Goal: Complete application form: Complete application form

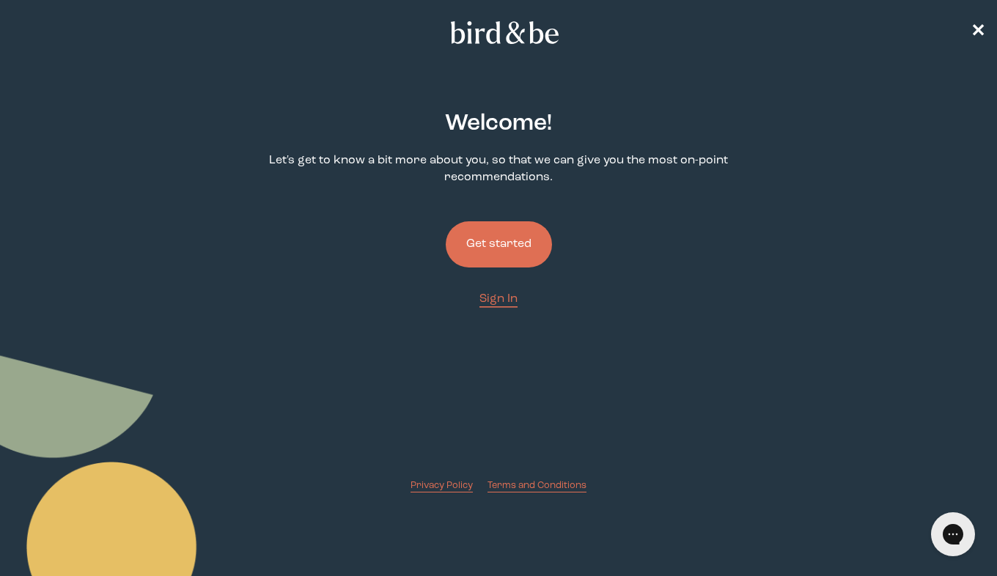
click at [522, 238] on button "Get started" at bounding box center [499, 244] width 106 height 46
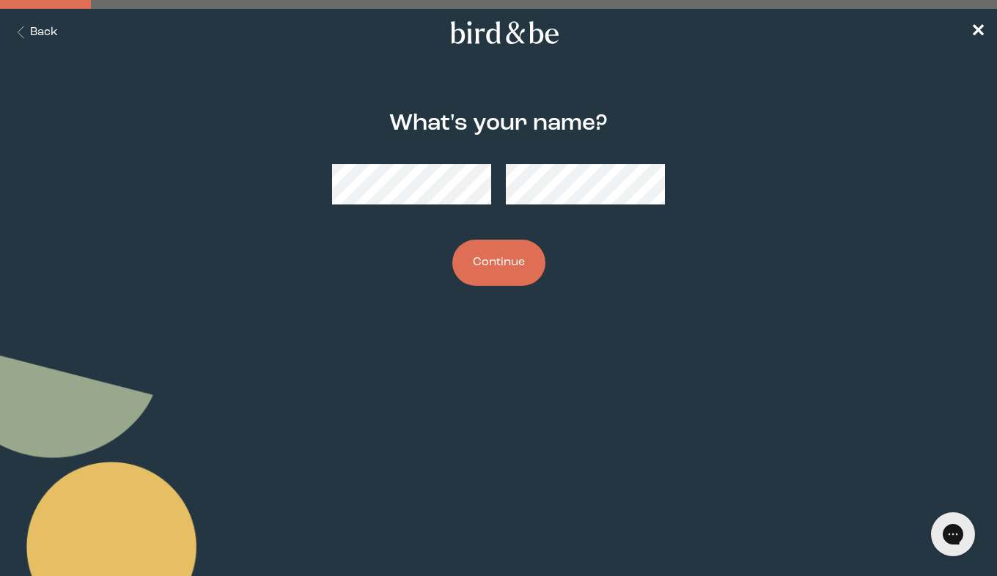
click at [487, 271] on button "Continue" at bounding box center [498, 263] width 93 height 46
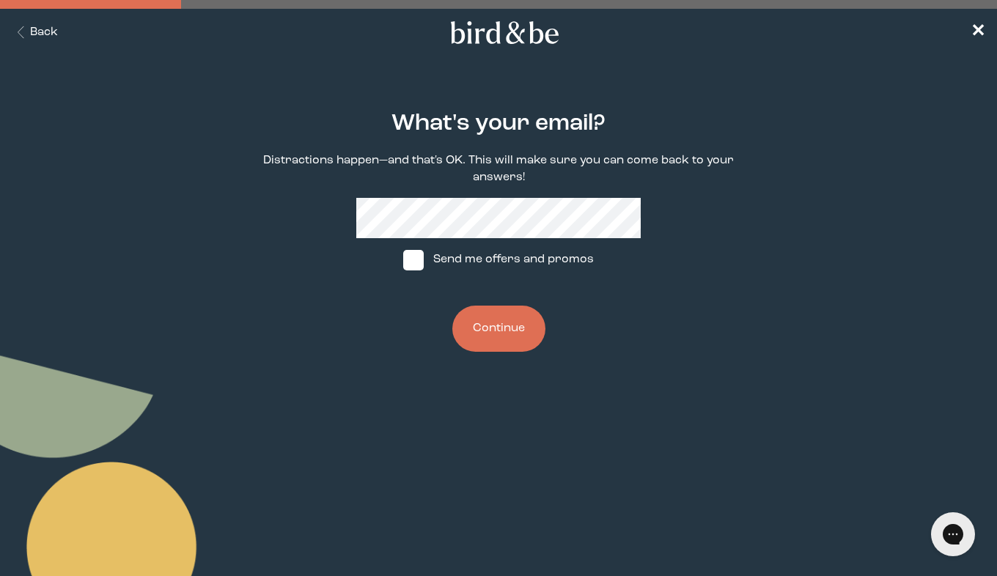
click at [413, 256] on span at bounding box center [413, 260] width 21 height 21
click at [403, 259] on input "Send me offers and promos" at bounding box center [402, 259] width 1 height 1
checkbox input "true"
click at [514, 344] on button "Continue" at bounding box center [498, 329] width 93 height 46
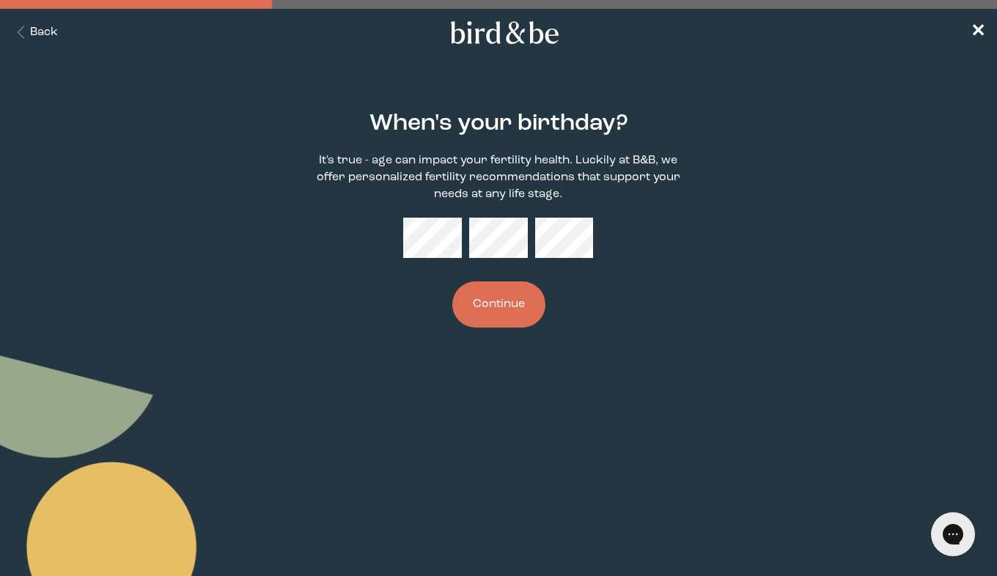
click at [504, 303] on button "Continue" at bounding box center [498, 304] width 93 height 46
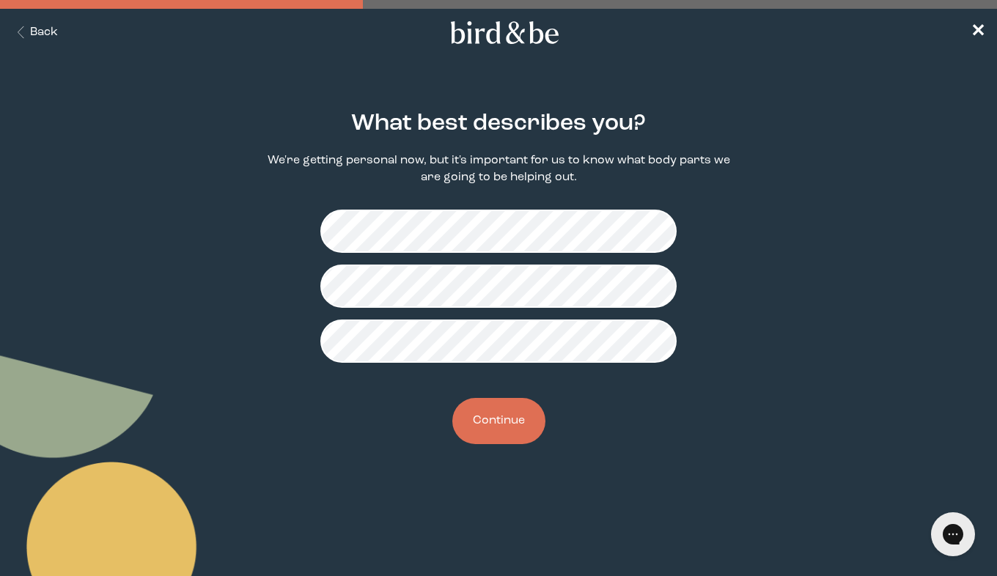
click at [517, 421] on button "Continue" at bounding box center [498, 421] width 93 height 46
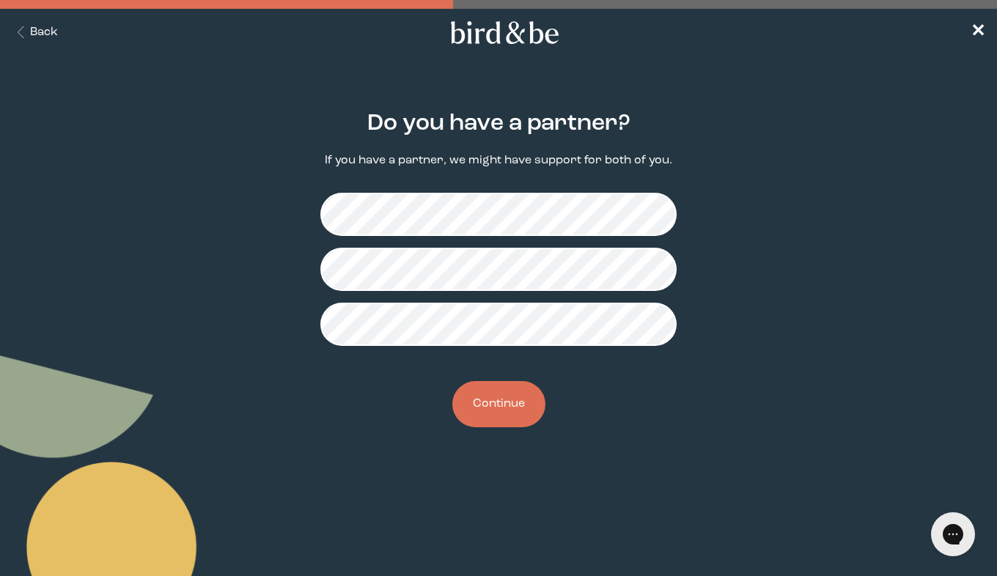
click at [500, 417] on button "Continue" at bounding box center [498, 404] width 93 height 46
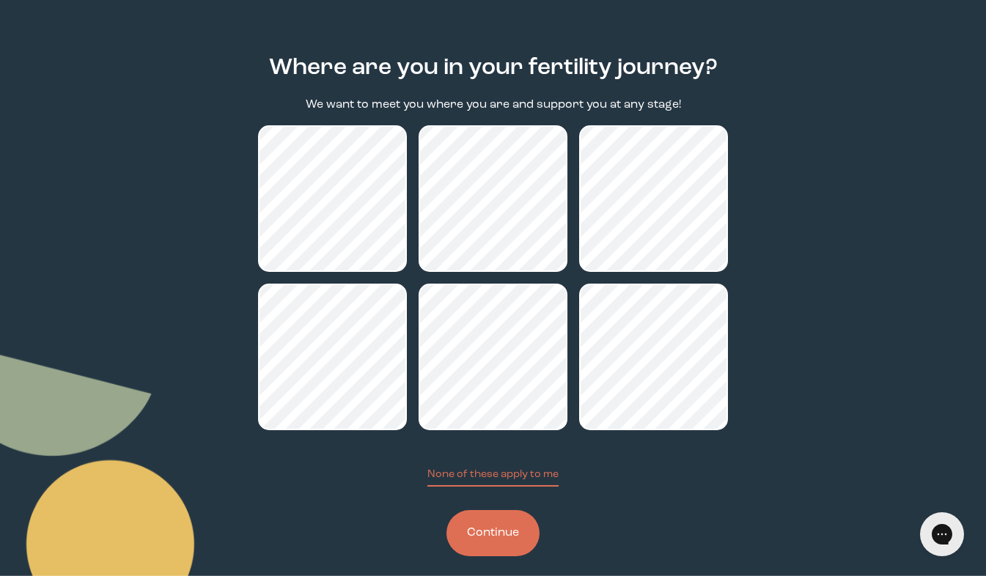
scroll to position [57, 0]
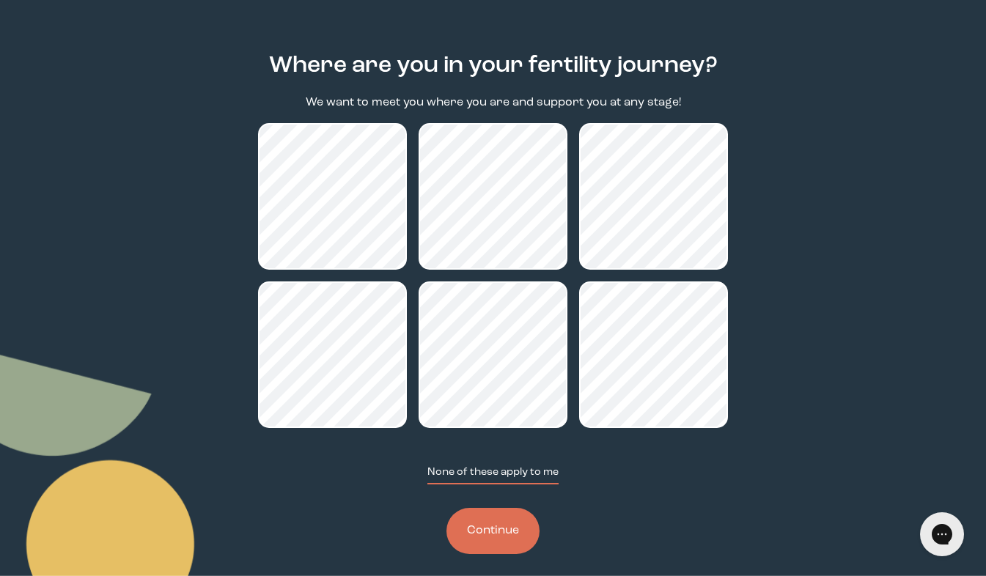
click at [491, 471] on button "None of these apply to me" at bounding box center [492, 475] width 131 height 20
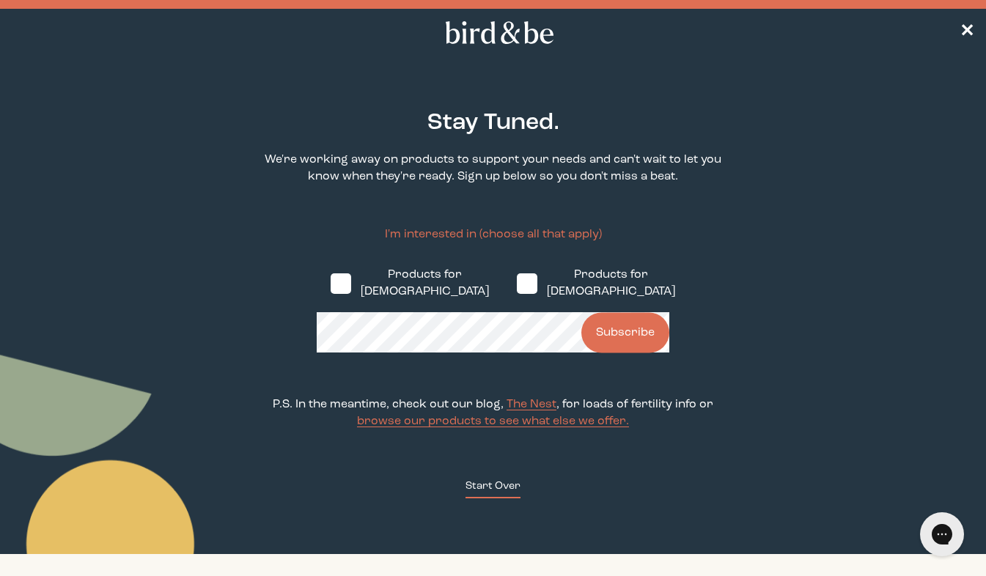
click at [488, 478] on button "Start Over" at bounding box center [492, 488] width 55 height 20
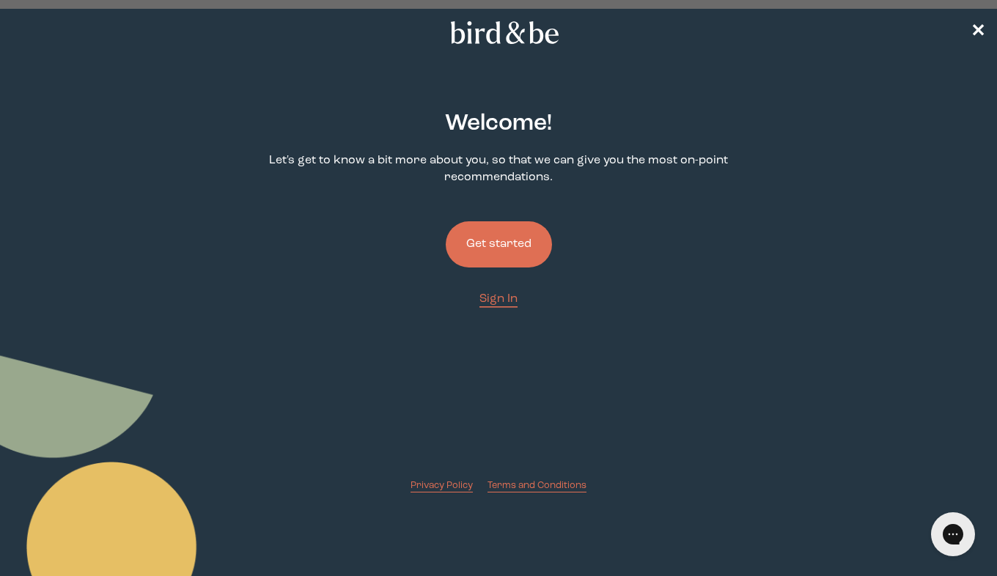
click at [492, 241] on button "Get started" at bounding box center [499, 244] width 106 height 46
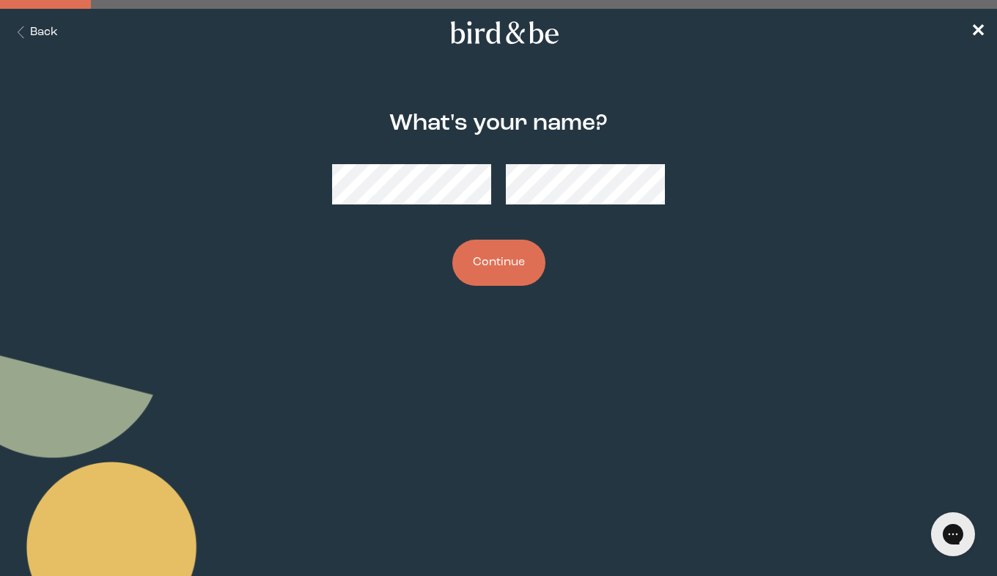
click at [516, 273] on button "Continue" at bounding box center [498, 263] width 93 height 46
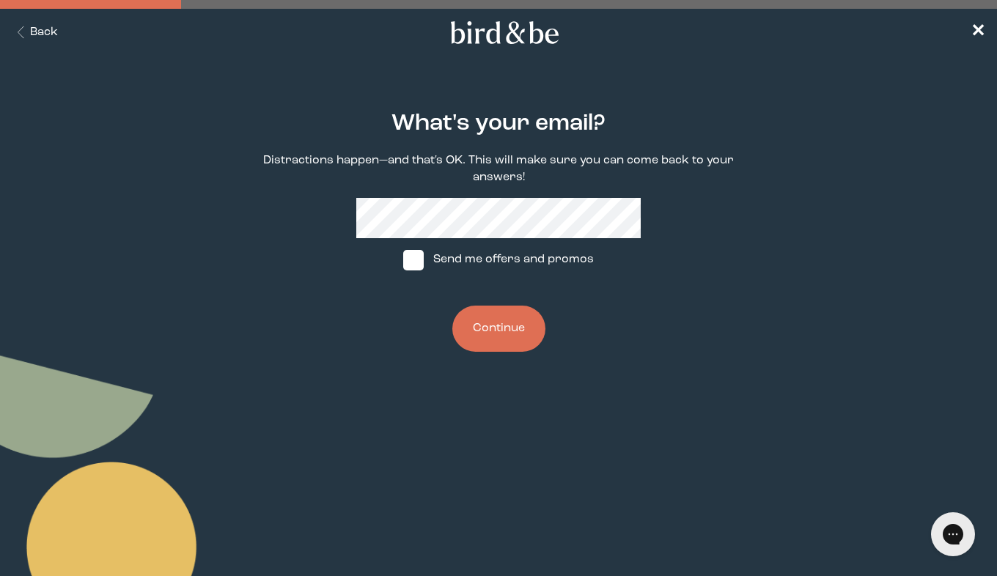
click at [512, 326] on button "Continue" at bounding box center [498, 329] width 93 height 46
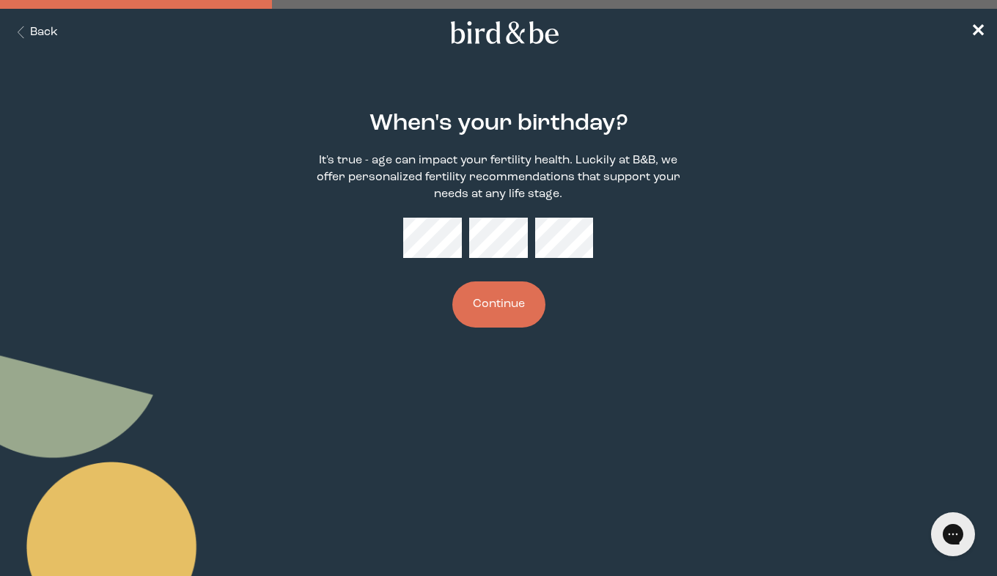
click at [40, 29] on button "Back" at bounding box center [35, 32] width 46 height 17
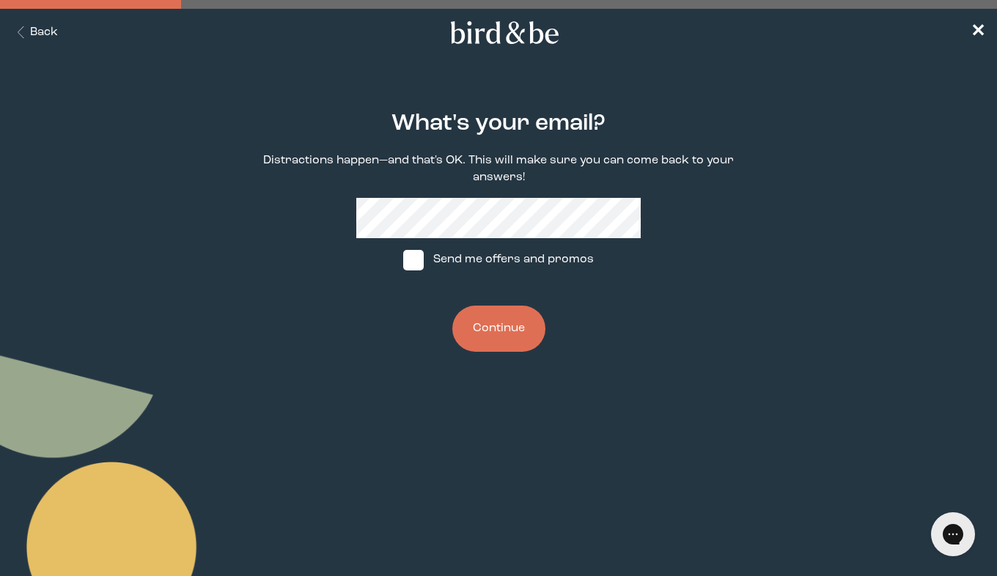
click at [416, 265] on span at bounding box center [413, 260] width 21 height 21
click at [403, 260] on input "Send me offers and promos" at bounding box center [402, 259] width 1 height 1
checkbox input "true"
click at [488, 311] on button "Continue" at bounding box center [498, 329] width 93 height 46
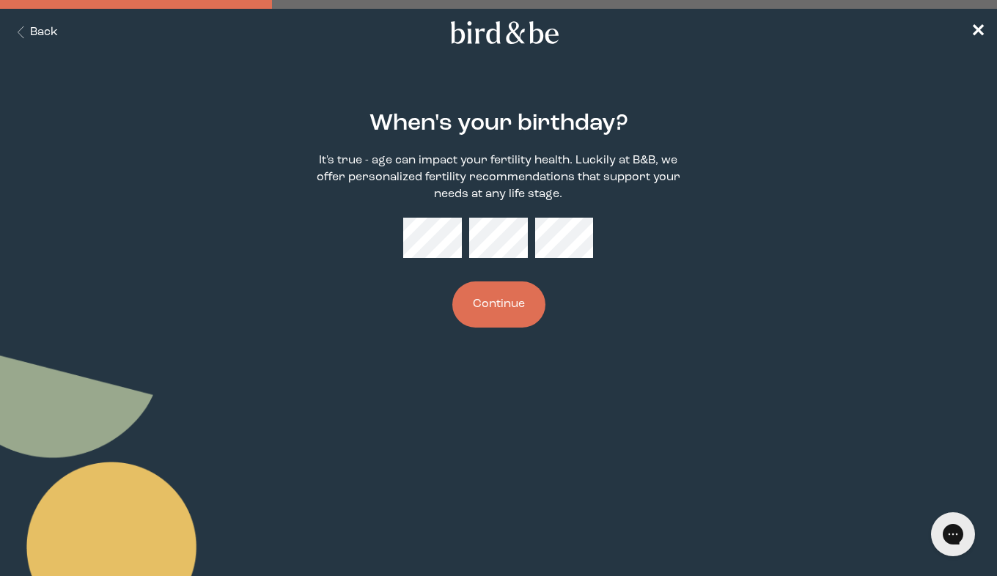
click at [488, 311] on button "Continue" at bounding box center [498, 304] width 93 height 46
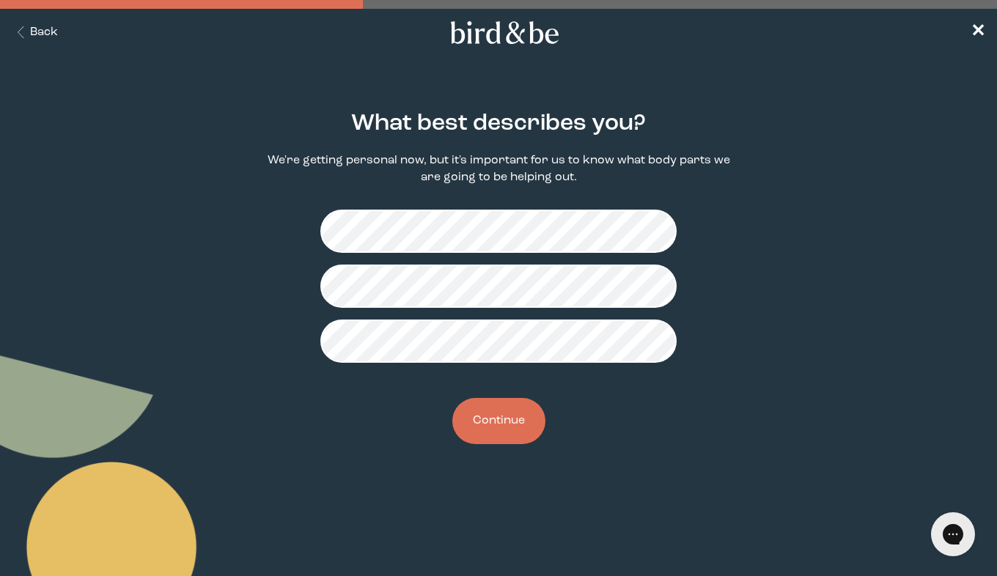
click at [489, 426] on button "Continue" at bounding box center [498, 421] width 93 height 46
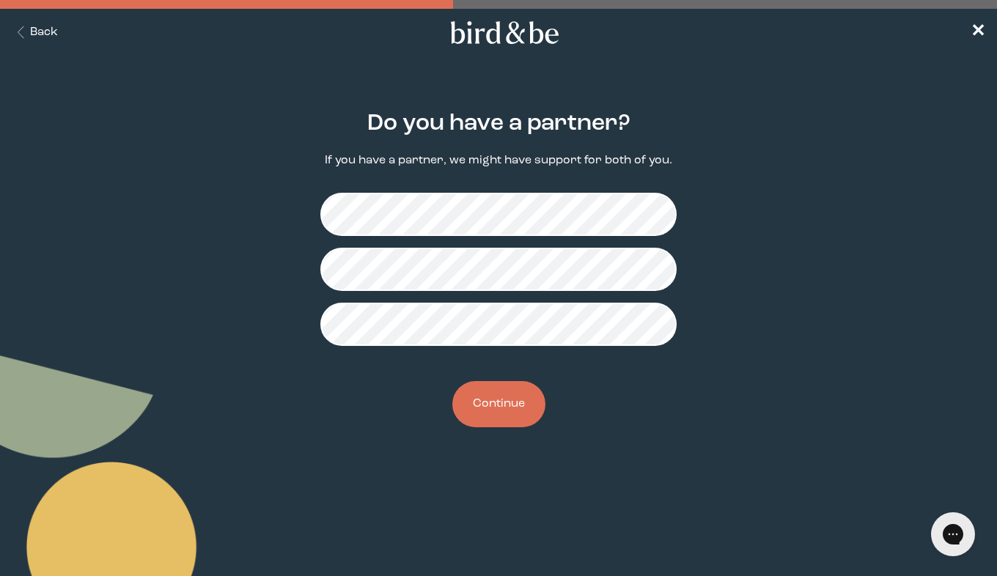
click at [494, 402] on button "Continue" at bounding box center [498, 404] width 93 height 46
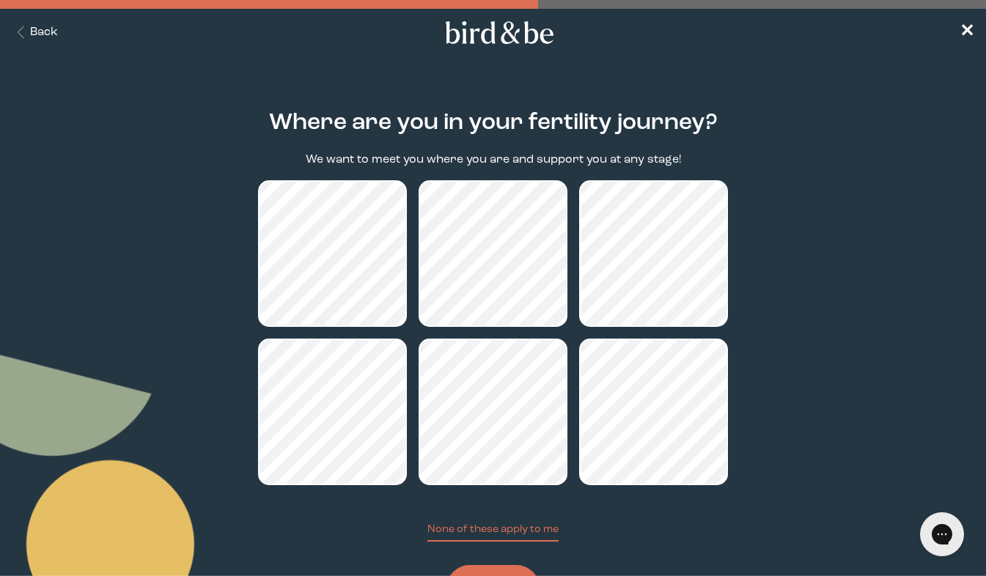
scroll to position [71, 0]
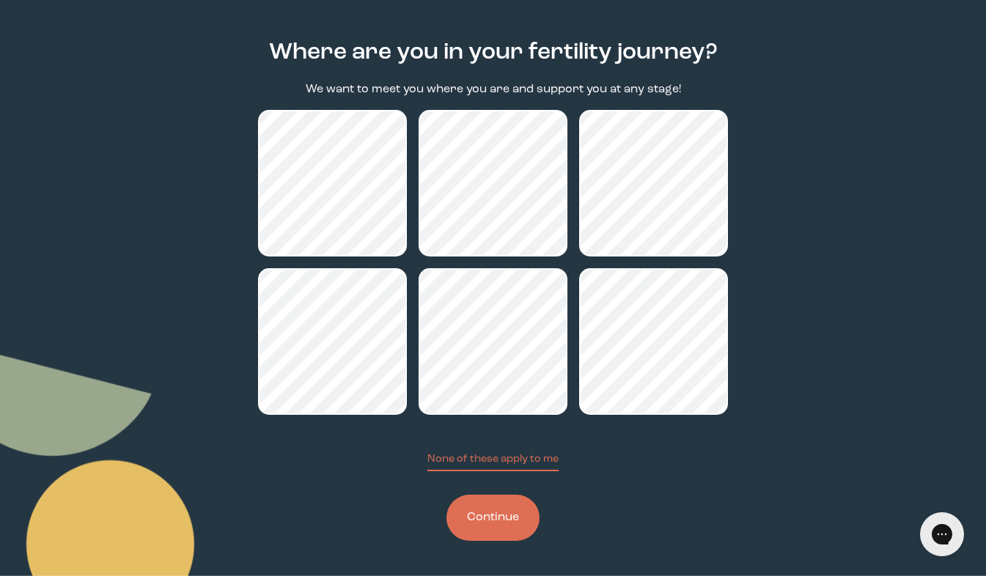
click at [511, 512] on button "Continue" at bounding box center [492, 518] width 93 height 46
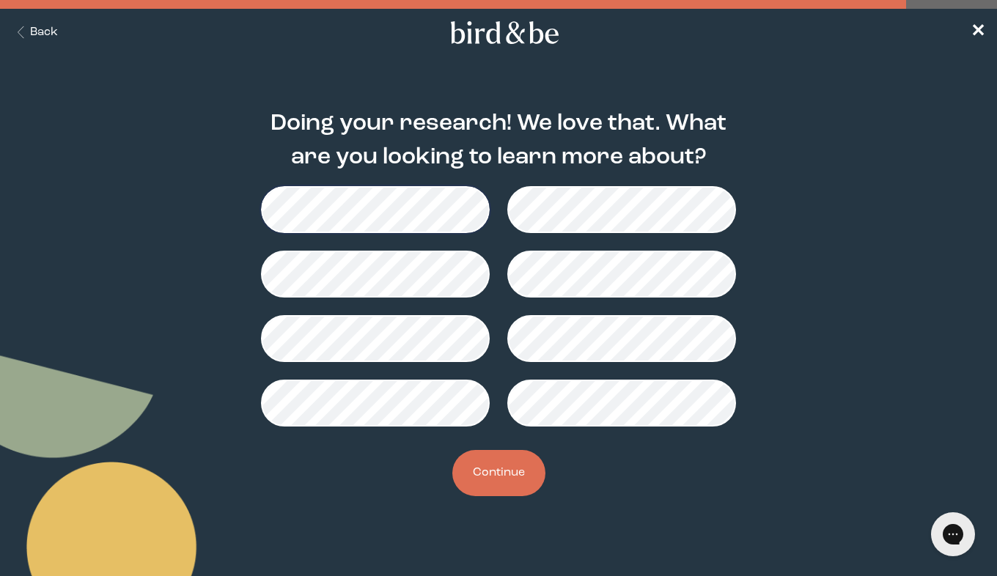
click at [506, 477] on button "Continue" at bounding box center [498, 473] width 93 height 46
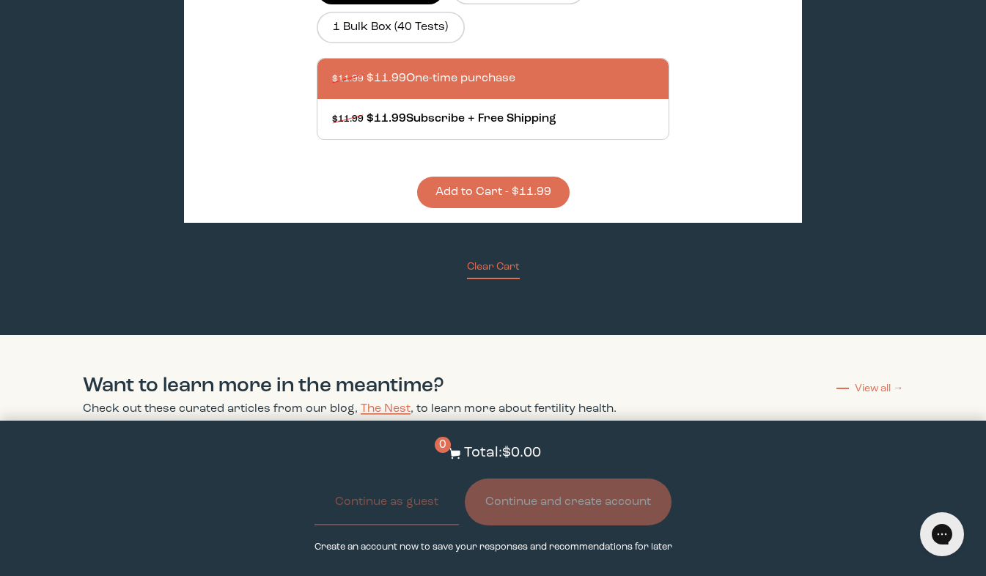
scroll to position [621, 0]
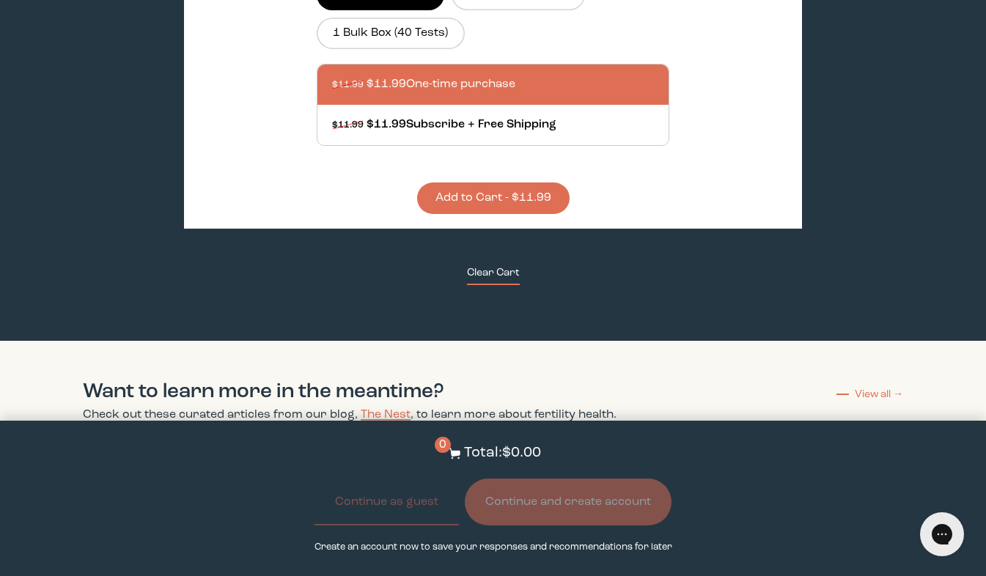
click at [501, 273] on button "Clear Cart" at bounding box center [493, 275] width 53 height 20
click at [488, 277] on button "Clear Cart" at bounding box center [493, 275] width 53 height 20
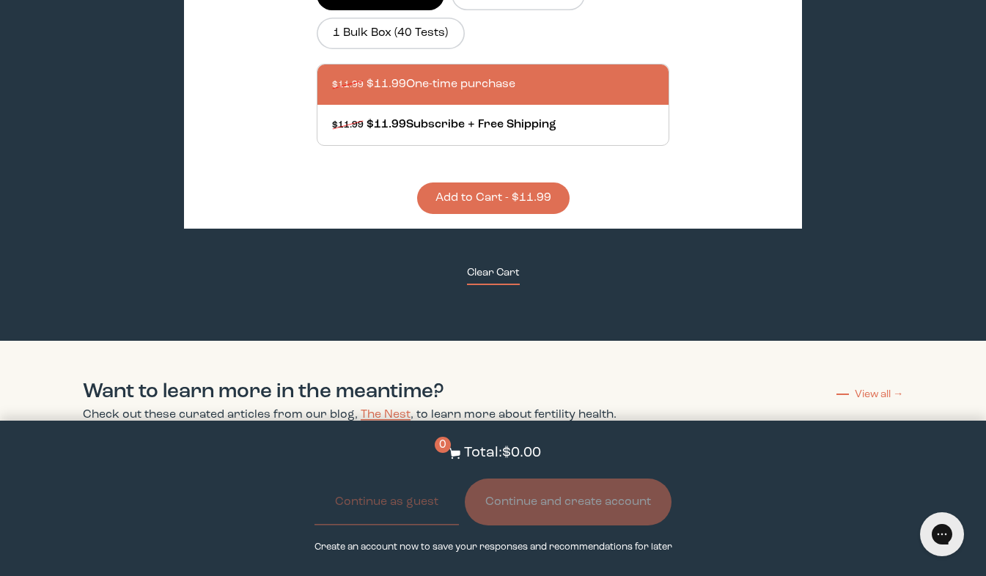
click at [488, 277] on button "Clear Cart" at bounding box center [493, 275] width 53 height 20
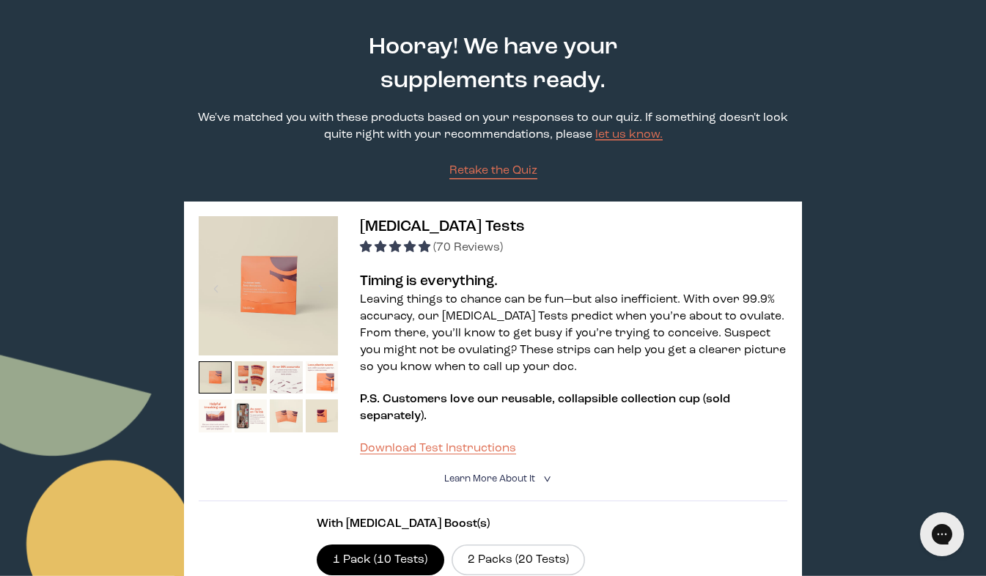
scroll to position [0, 0]
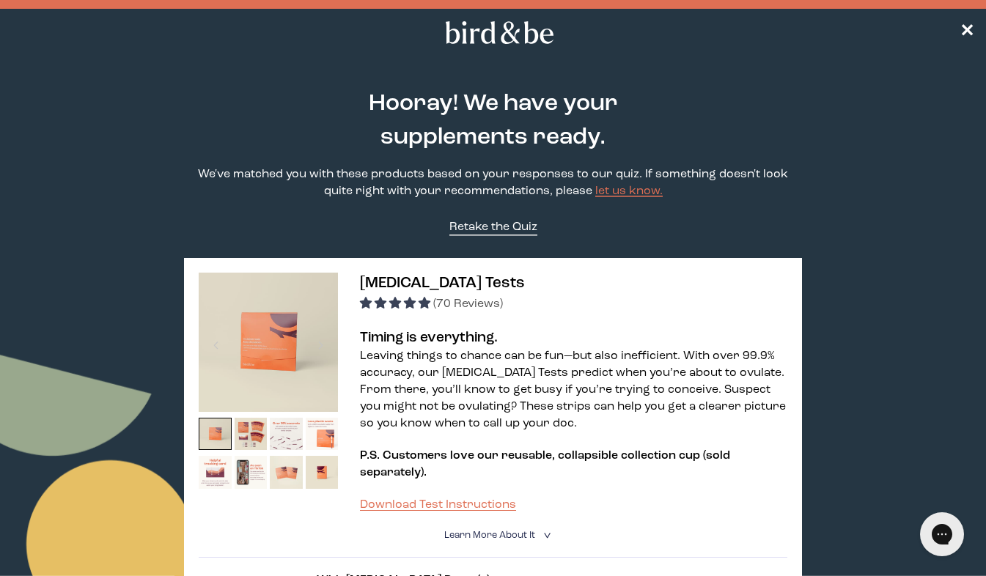
click at [489, 231] on span "Retake the Quiz" at bounding box center [493, 227] width 88 height 12
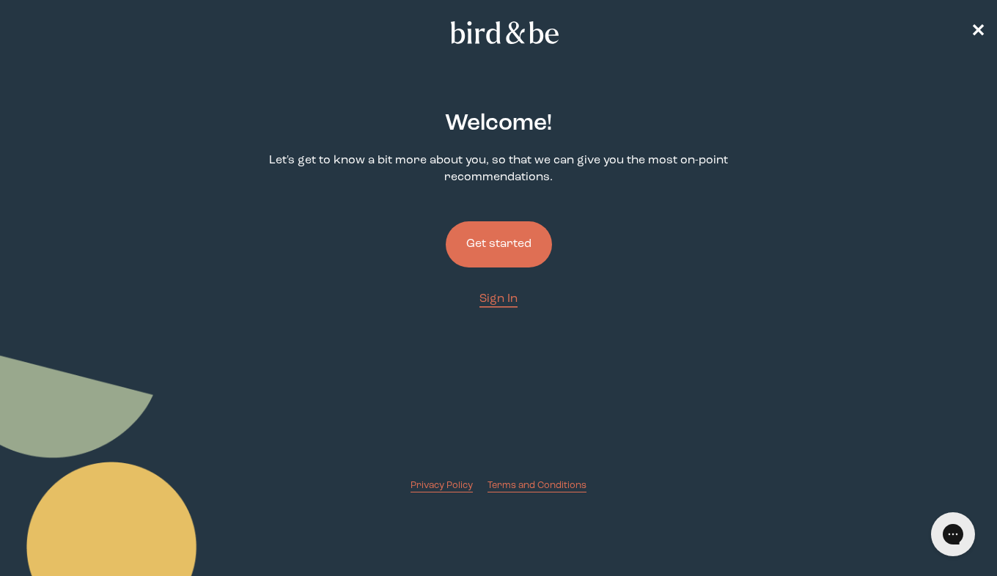
click at [493, 245] on button "Get started" at bounding box center [499, 244] width 106 height 46
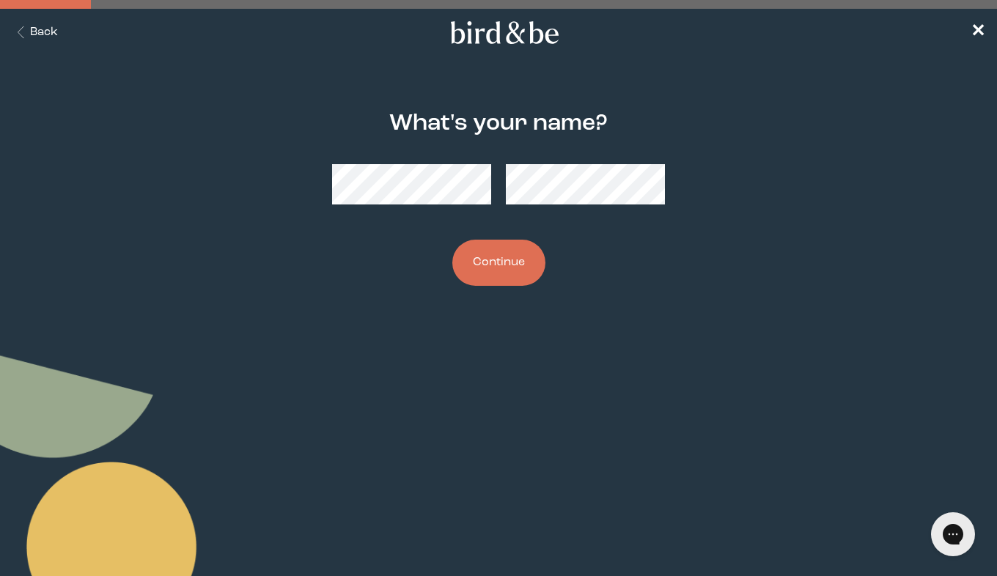
click at [491, 267] on button "Continue" at bounding box center [498, 263] width 93 height 46
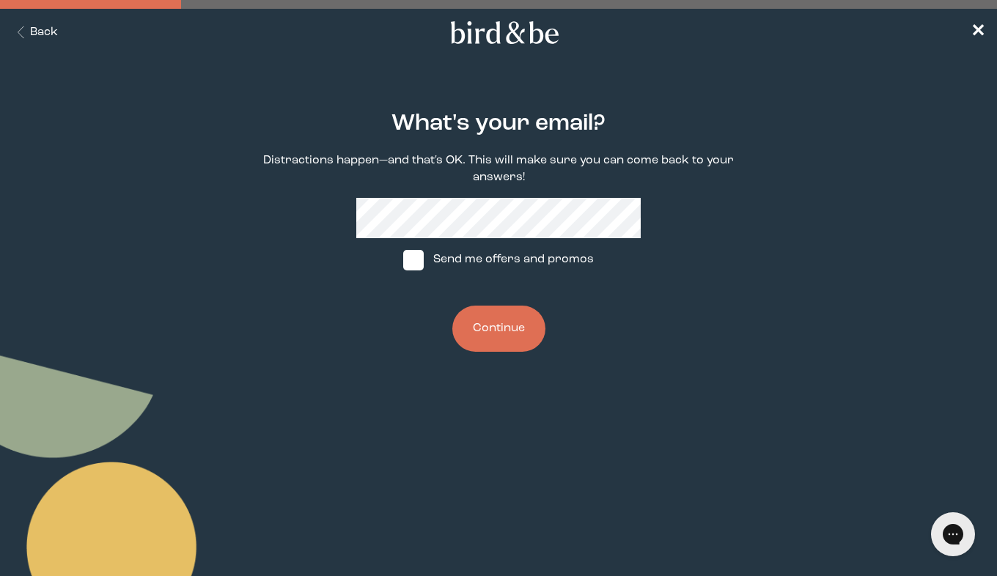
click at [410, 262] on span at bounding box center [413, 260] width 21 height 21
click at [403, 260] on input "Send me offers and promos" at bounding box center [402, 259] width 1 height 1
checkbox input "true"
click at [509, 341] on button "Continue" at bounding box center [498, 329] width 93 height 46
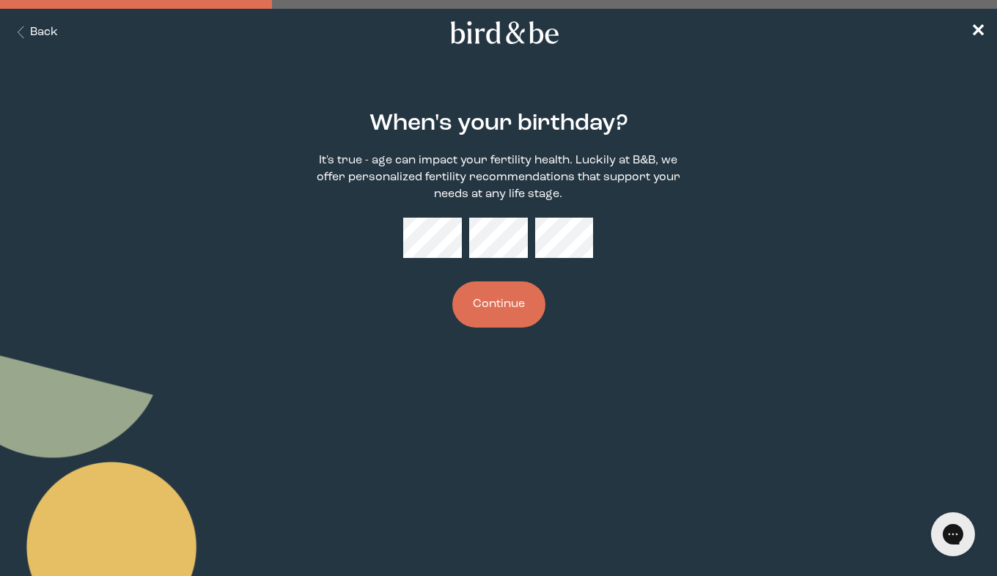
click at [498, 312] on button "Continue" at bounding box center [498, 304] width 93 height 46
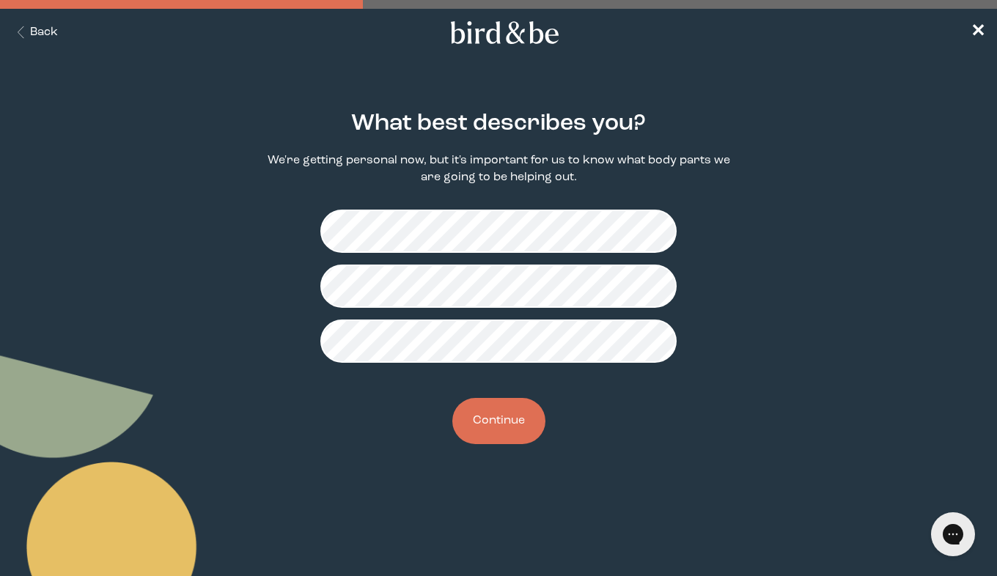
click at [499, 425] on button "Continue" at bounding box center [498, 421] width 93 height 46
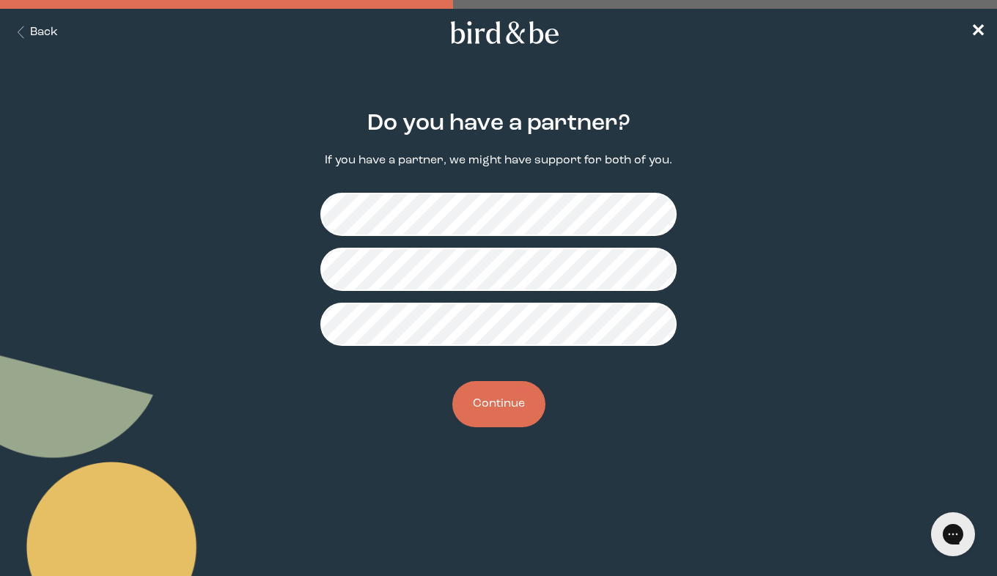
click at [498, 407] on button "Continue" at bounding box center [498, 404] width 93 height 46
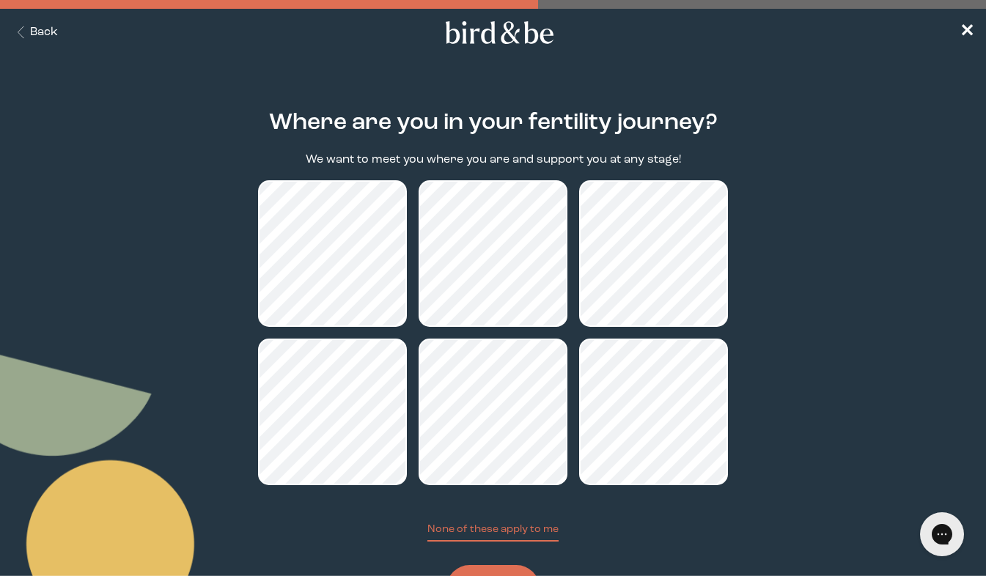
scroll to position [71, 0]
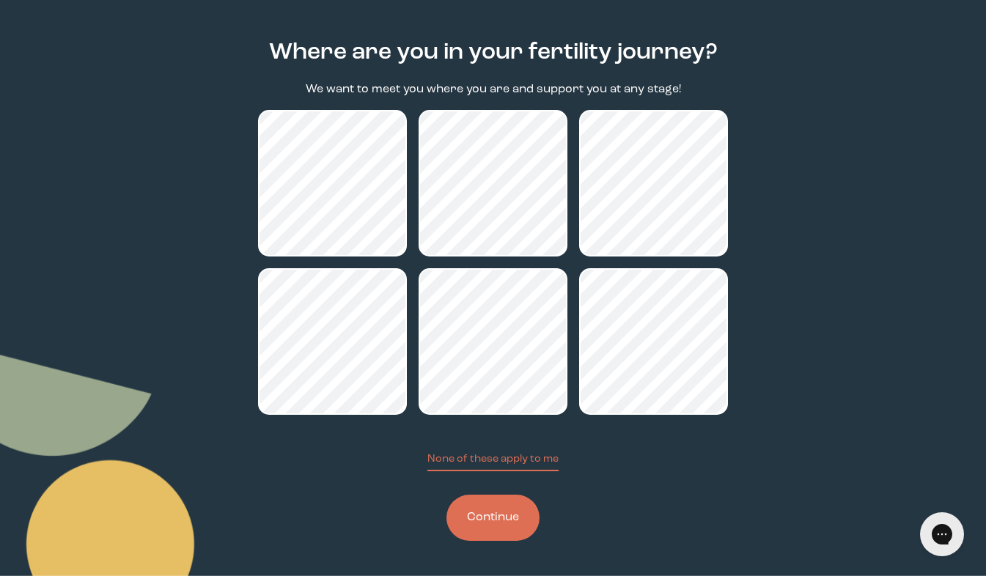
click at [502, 521] on button "Continue" at bounding box center [492, 518] width 93 height 46
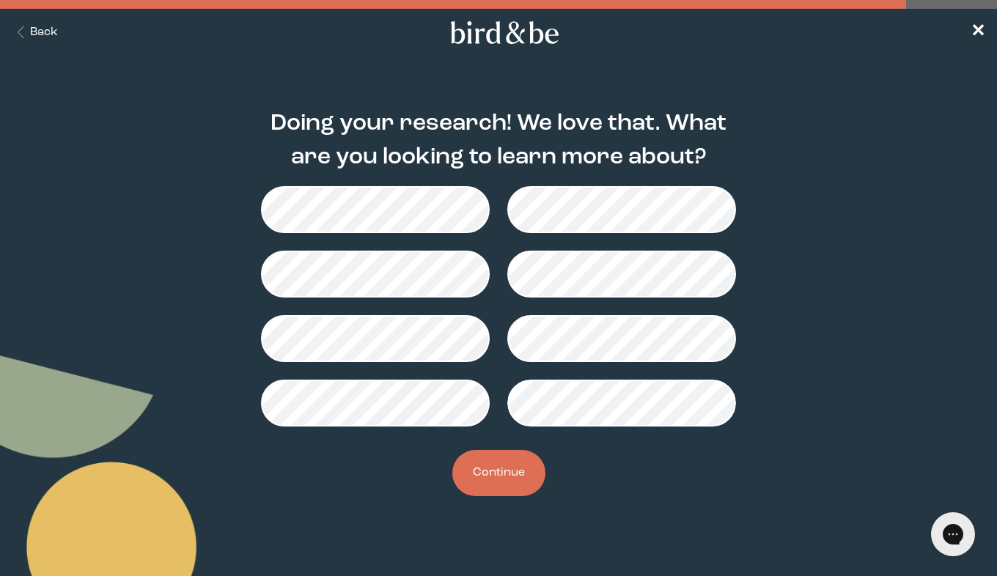
click at [499, 470] on button "Continue" at bounding box center [498, 473] width 93 height 46
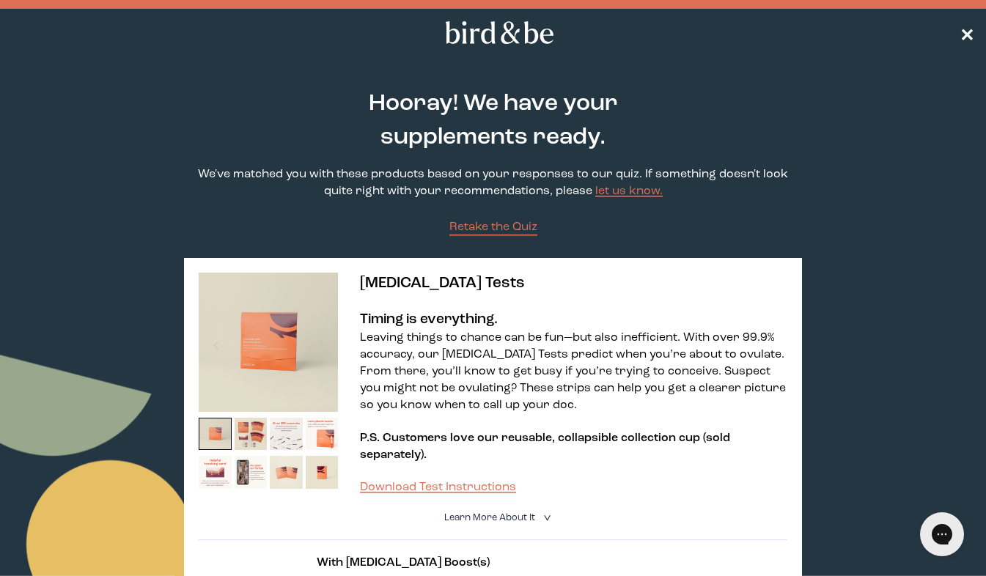
click at [966, 31] on span "✕" at bounding box center [966, 33] width 15 height 18
